Goal: Find specific page/section: Find specific page/section

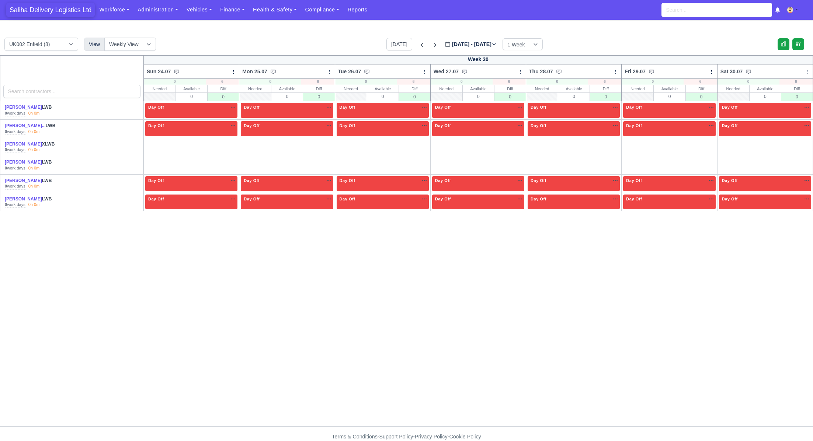
click at [76, 12] on span "Saliha Delivery Logistics Ltd" at bounding box center [50, 10] width 89 height 15
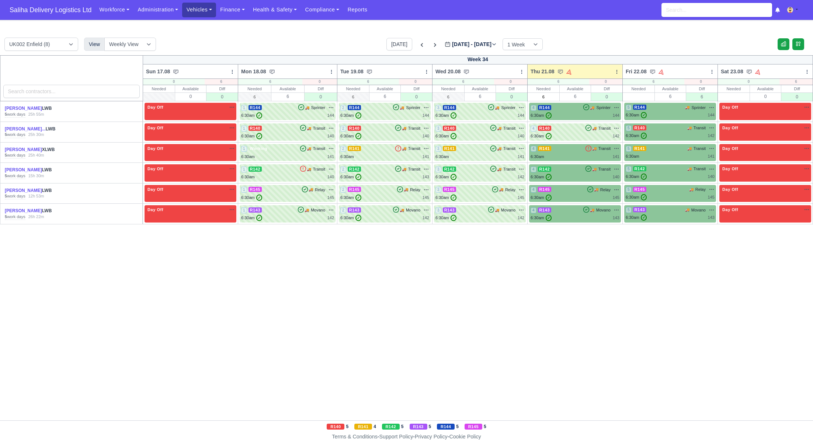
click at [197, 8] on link "Vehicles" at bounding box center [199, 10] width 34 height 14
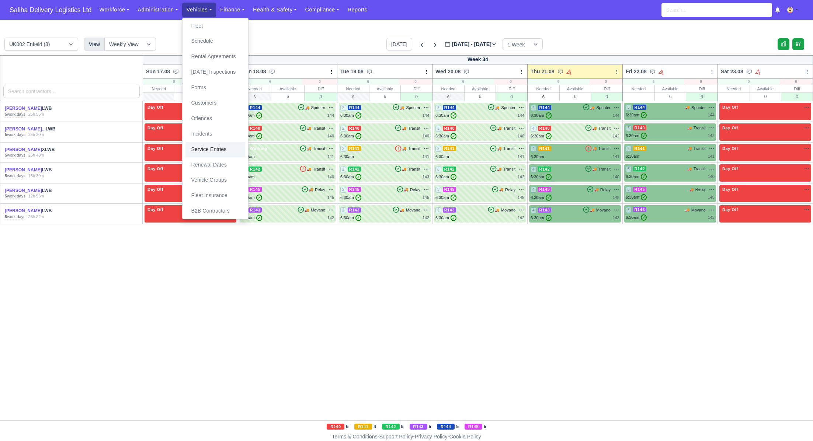
click at [210, 150] on link "Service Entries" at bounding box center [215, 149] width 60 height 15
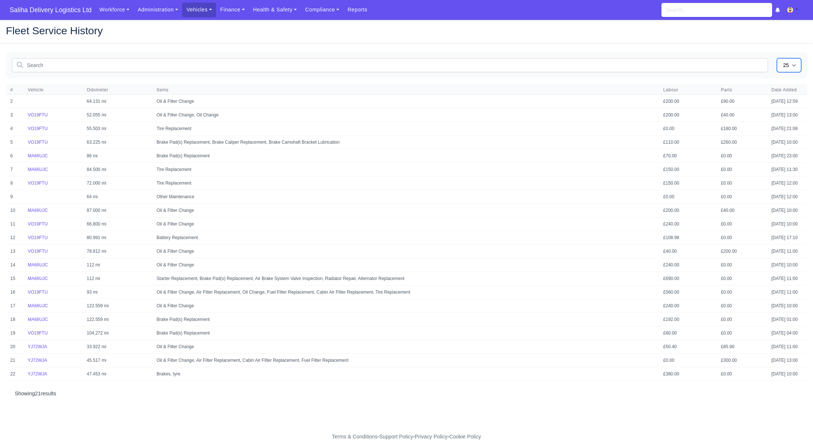
click at [795, 63] on select "25 50" at bounding box center [789, 65] width 24 height 14
select select "50"
click at [777, 58] on select "25 50" at bounding box center [789, 65] width 24 height 14
click at [201, 12] on link "Vehicles" at bounding box center [199, 10] width 34 height 14
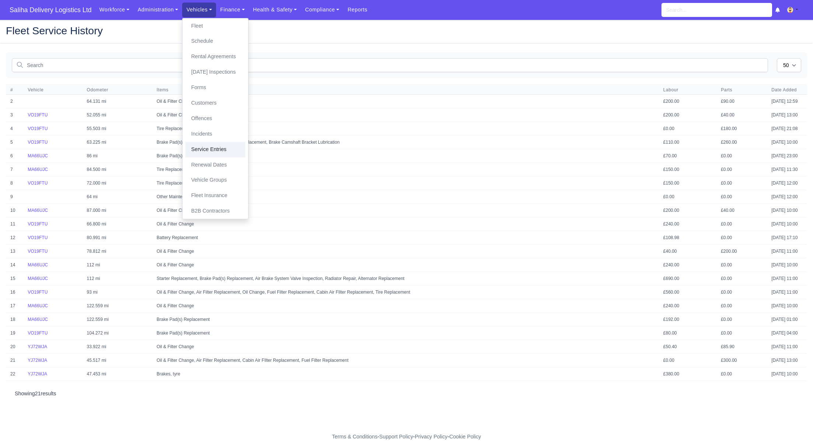
click at [215, 153] on link "Service Entries" at bounding box center [215, 149] width 60 height 15
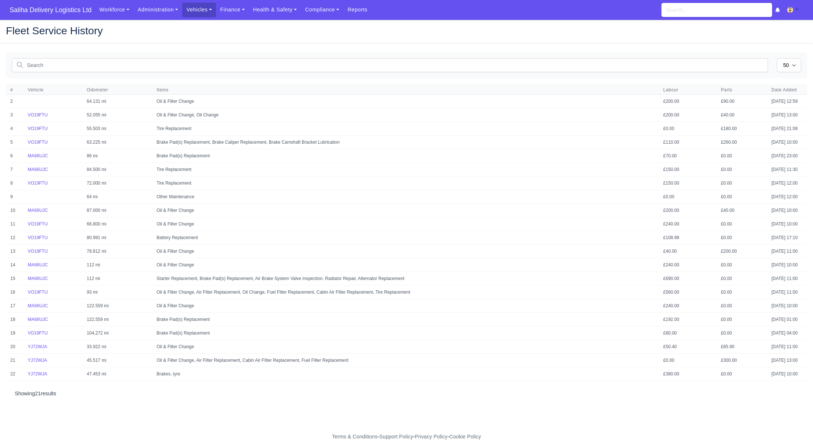
select select "50"
click at [199, 15] on link "Vehicles" at bounding box center [199, 10] width 34 height 14
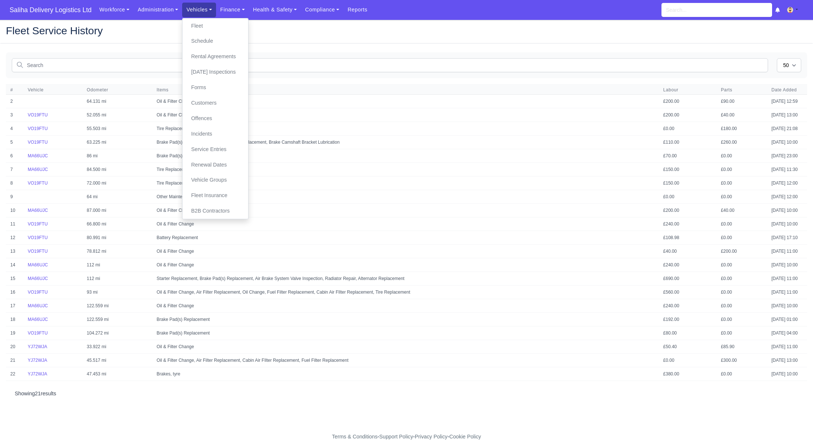
click at [198, 10] on link "Vehicles" at bounding box center [199, 10] width 34 height 14
drag, startPoint x: 197, startPoint y: 10, endPoint x: 199, endPoint y: 25, distance: 15.8
click at [197, 10] on link "Vehicles" at bounding box center [199, 10] width 34 height 14
click at [200, 34] on link "Schedule" at bounding box center [215, 41] width 60 height 15
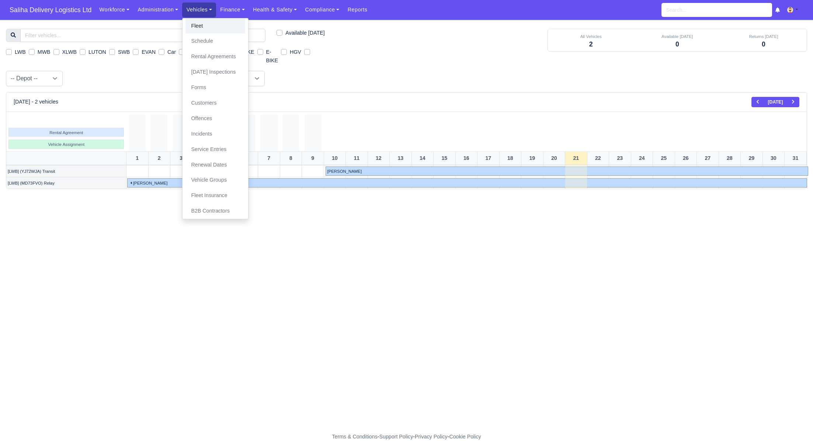
click at [201, 25] on link "Fleet" at bounding box center [215, 25] width 60 height 15
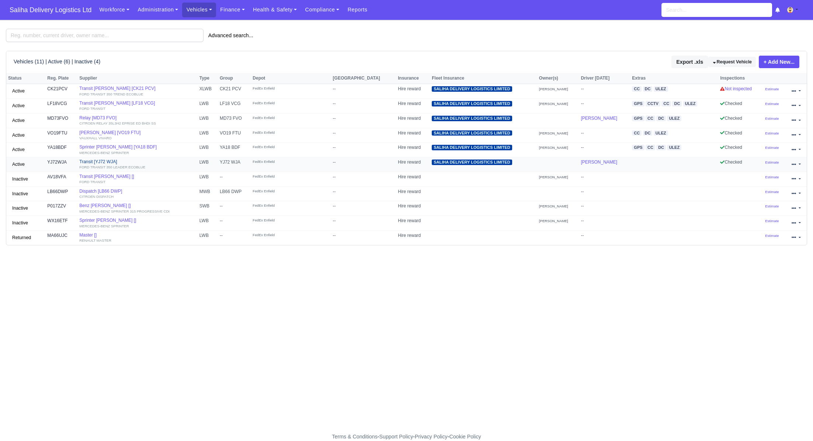
click at [94, 161] on link "Transit [YJ72 WJA] FORD TRANSIT 350 LEADER ECOBLUE" at bounding box center [137, 164] width 116 height 11
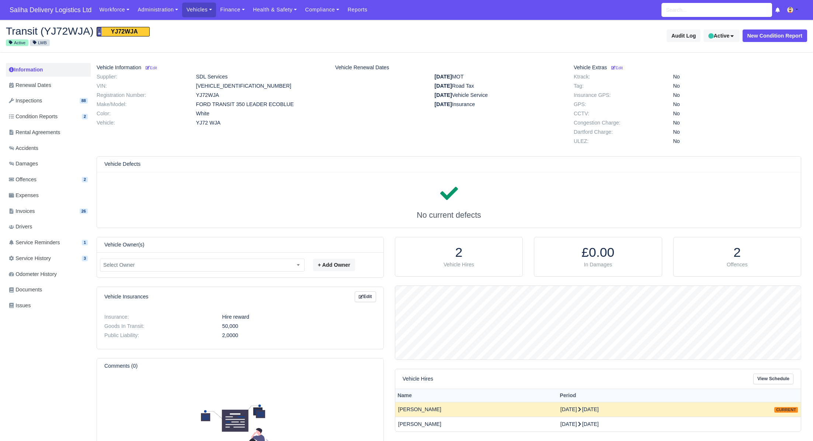
scroll to position [73, 406]
click at [44, 243] on span "Service Reminders" at bounding box center [34, 243] width 51 height 8
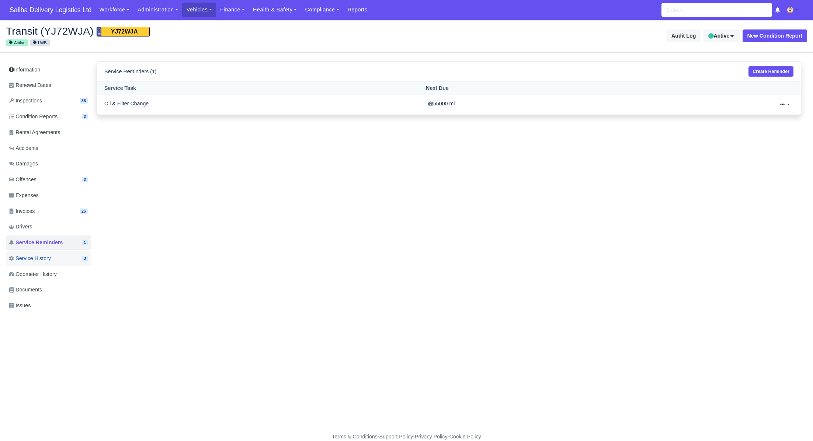
click at [45, 256] on span "Service History" at bounding box center [30, 258] width 42 height 8
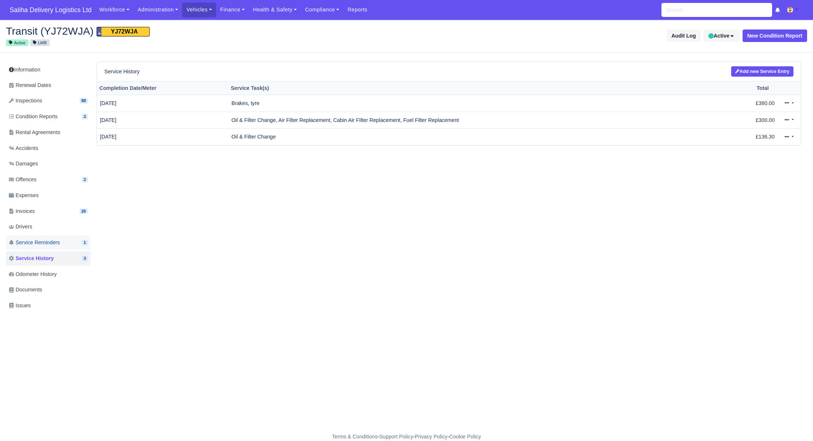
click at [46, 244] on span "Service Reminders" at bounding box center [34, 243] width 51 height 8
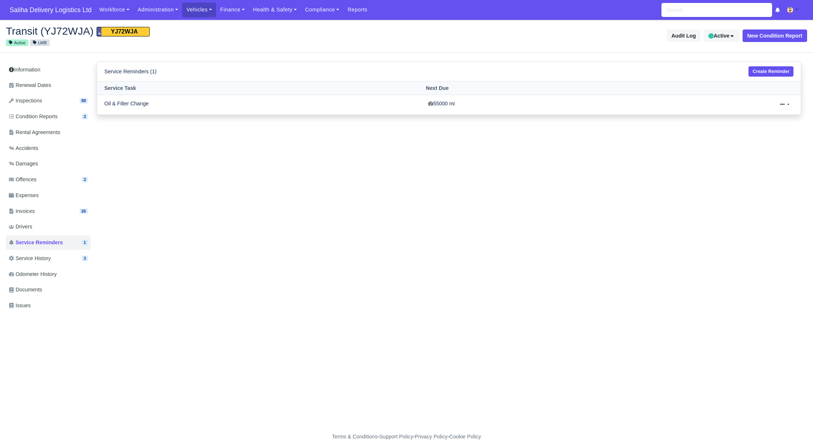
click at [136, 101] on td "Oil & Filter Change" at bounding box center [260, 105] width 327 height 20
drag, startPoint x: 440, startPoint y: 101, endPoint x: 613, endPoint y: 109, distance: 173.9
click at [440, 101] on td "55000 mi" at bounding box center [528, 105] width 208 height 20
click at [43, 255] on span "Service History" at bounding box center [30, 258] width 42 height 8
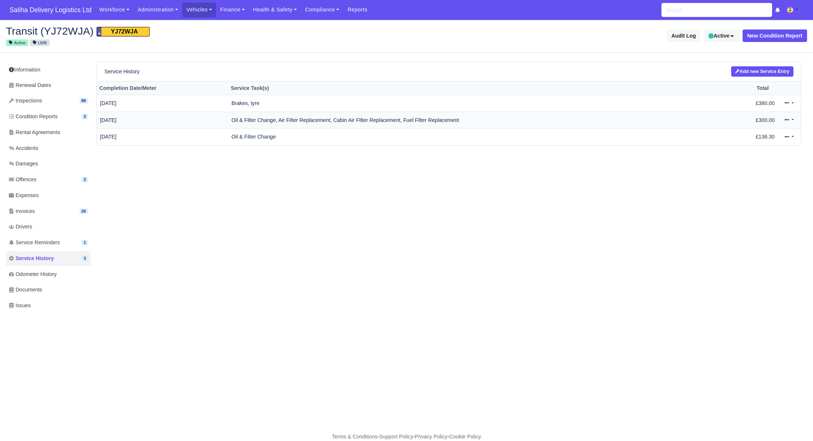
click at [785, 121] on icon at bounding box center [787, 120] width 4 height 4
click at [753, 140] on link "View" at bounding box center [765, 143] width 66 height 11
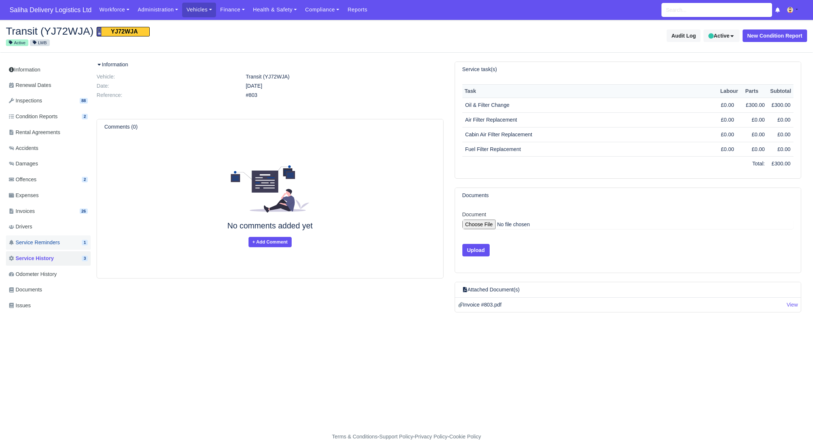
click at [41, 242] on span "Service Reminders" at bounding box center [34, 243] width 51 height 8
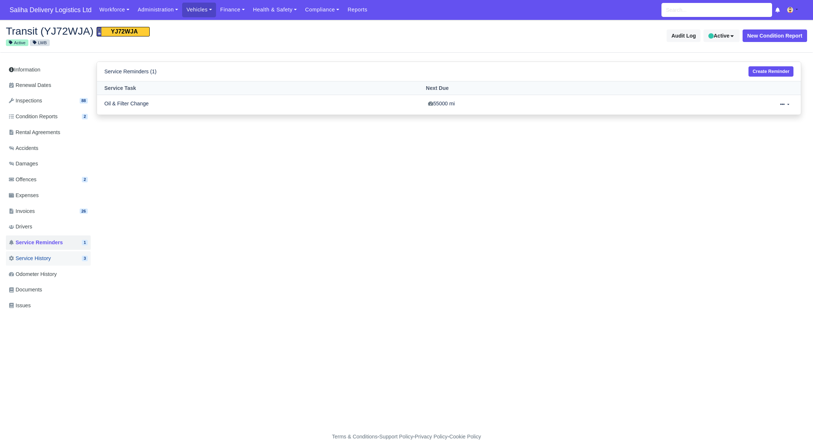
click at [47, 255] on span "Service History" at bounding box center [30, 258] width 42 height 8
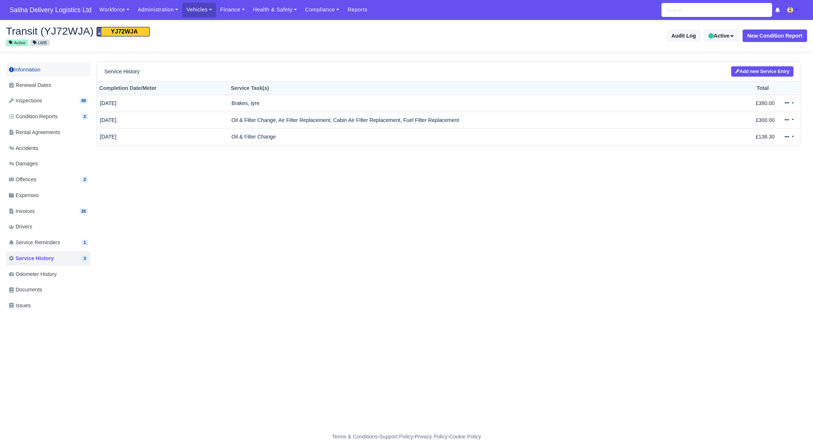
click at [34, 71] on link "Information" at bounding box center [48, 70] width 85 height 14
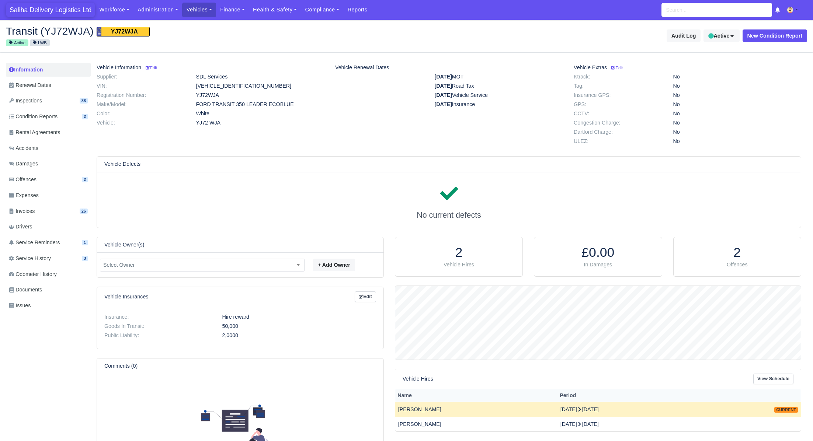
scroll to position [73, 406]
click at [63, 10] on span "Saliha Delivery Logistics Ltd" at bounding box center [50, 10] width 89 height 15
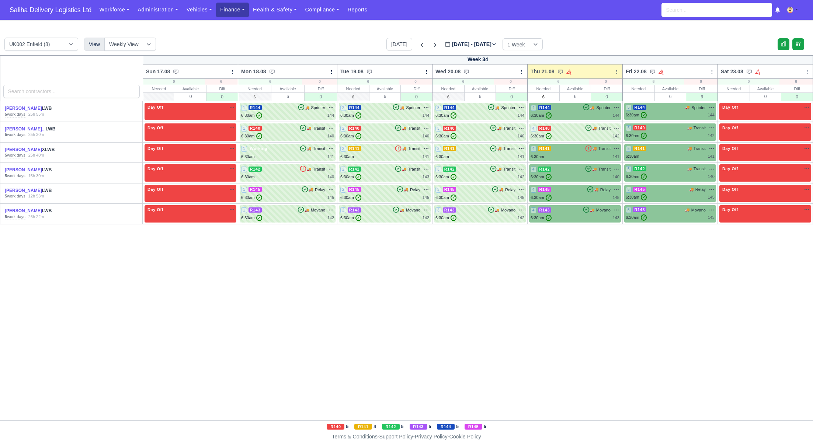
click at [231, 12] on link "Finance" at bounding box center [232, 10] width 33 height 14
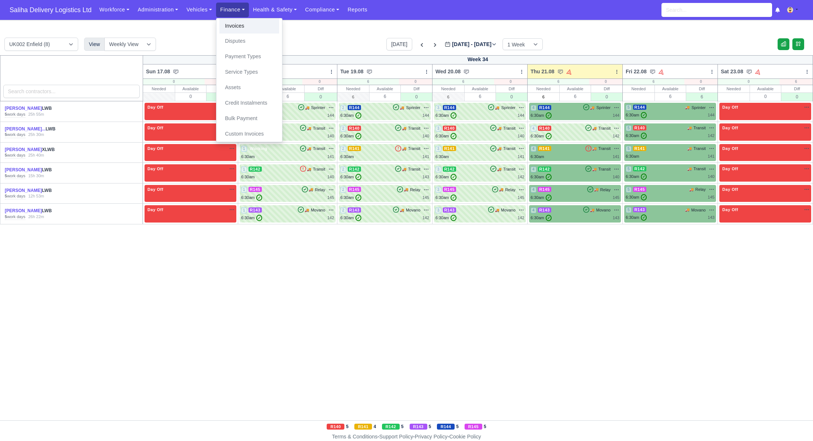
click at [242, 29] on link "Invoices" at bounding box center [249, 25] width 60 height 15
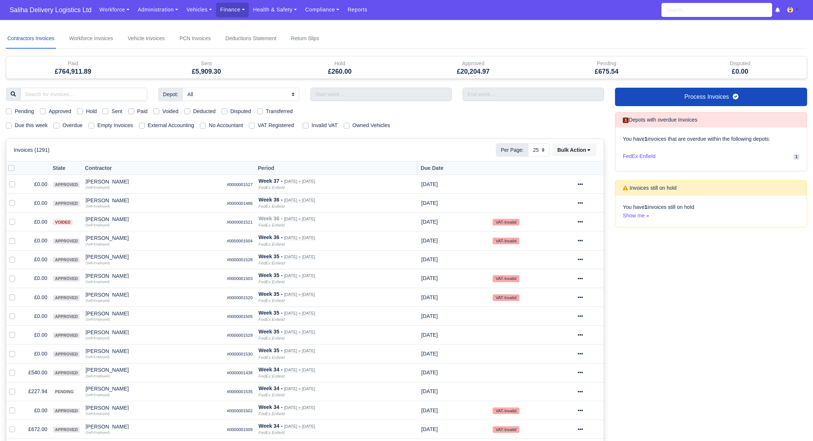
select select "25"
click at [111, 112] on label "Sent" at bounding box center [116, 111] width 11 height 8
click at [108, 112] on input "Sent" at bounding box center [106, 110] width 6 height 6
checkbox input "true"
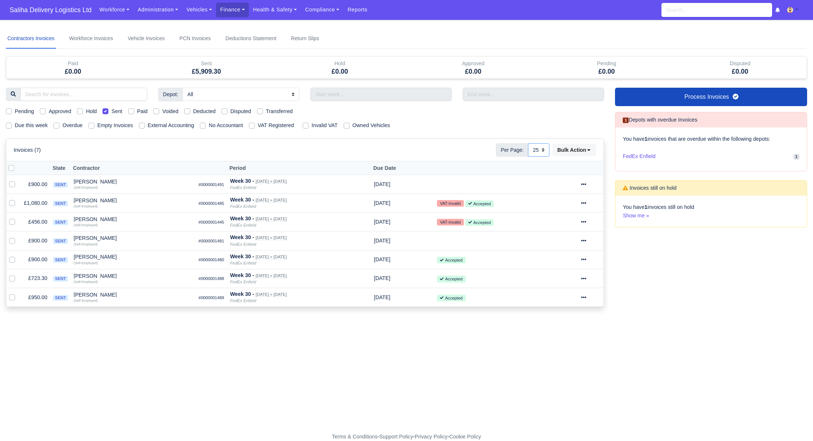
click at [540, 147] on select "10 25 50" at bounding box center [538, 149] width 21 height 13
select select "50"
click at [528, 143] on select "10 25 50" at bounding box center [538, 149] width 21 height 13
click at [44, 12] on span "Saliha Delivery Logistics Ltd" at bounding box center [50, 10] width 89 height 15
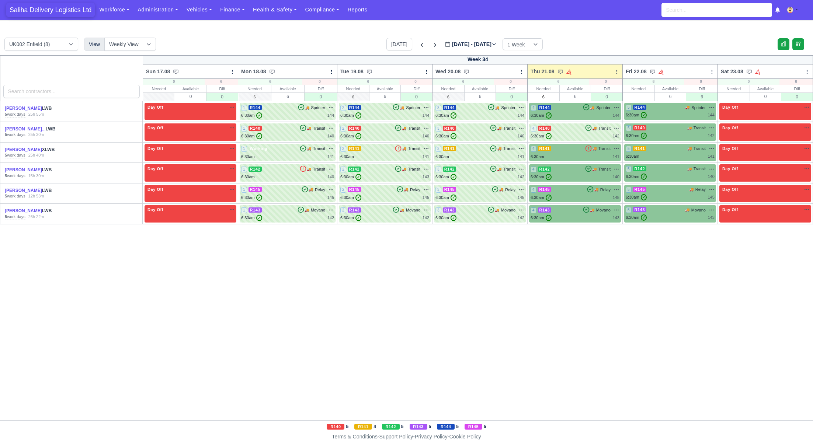
click at [54, 10] on span "Saliha Delivery Logistics Ltd" at bounding box center [50, 10] width 89 height 15
